Goal: Transaction & Acquisition: Purchase product/service

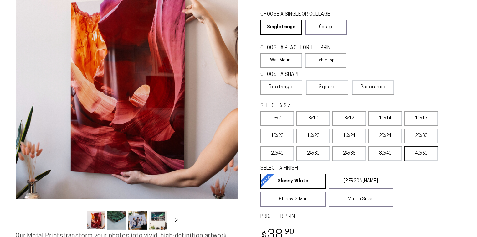
click at [421, 155] on label "40x60" at bounding box center [422, 153] width 34 height 14
select select "**********"
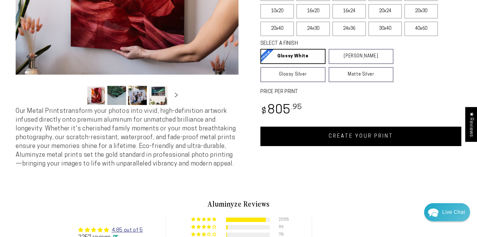
scroll to position [200, 0]
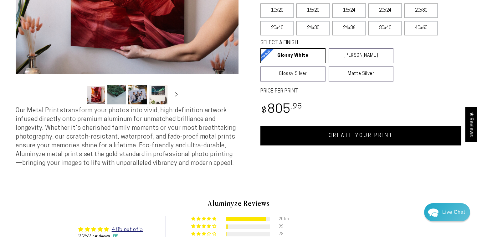
click at [359, 138] on link "CREATE YOUR PRINT" at bounding box center [361, 135] width 201 height 19
